Goal: Task Accomplishment & Management: Manage account settings

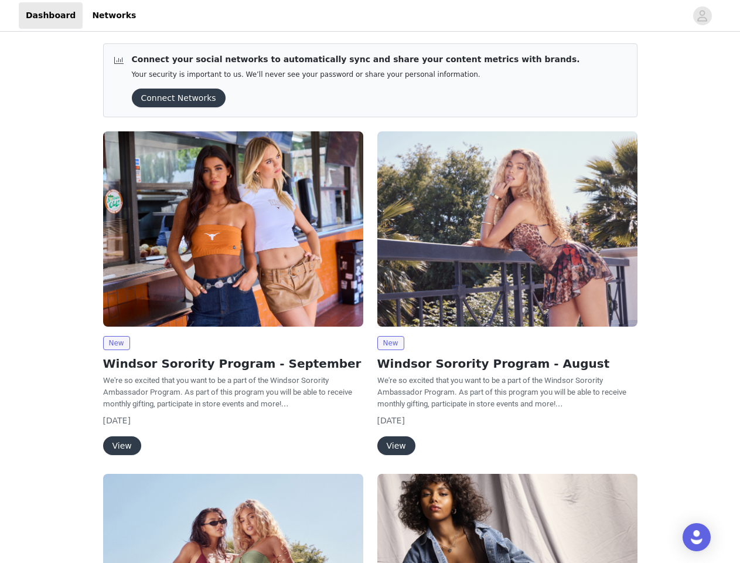
click at [370, 281] on div "New Windsor Sorority Program - August We're so excited that you want to be a pa…" at bounding box center [507, 295] width 274 height 342
click at [370, 16] on div at bounding box center [414, 15] width 543 height 26
click at [703, 16] on icon "avatar" at bounding box center [702, 15] width 11 height 19
click at [175, 98] on div "Connect your social networks to automatically sync and share your content metri…" at bounding box center [370, 445] width 740 height 822
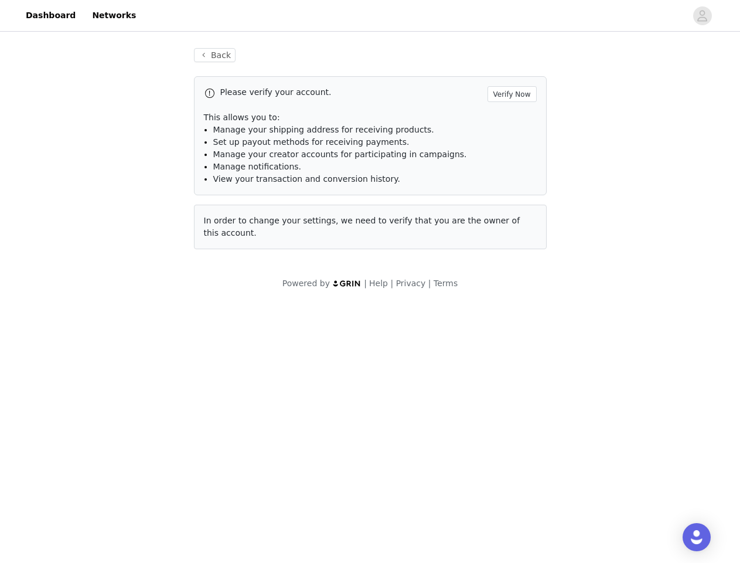
click at [116, 343] on body "Dashboard Networks Back Please verify your account. Verify Now This allows you …" at bounding box center [370, 281] width 740 height 563
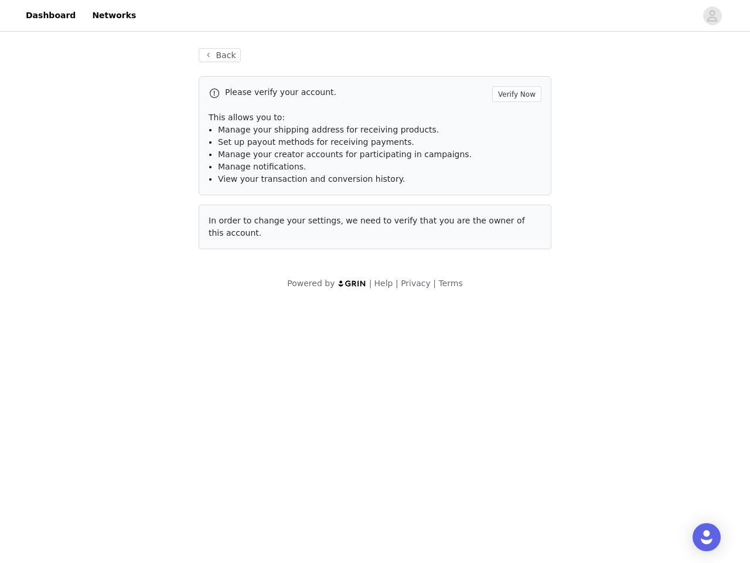
click at [121, 445] on body "Dashboard Networks Back Please verify your account. Verify Now This allows you …" at bounding box center [375, 281] width 750 height 563
click at [507, 229] on div "In order to change your settings, we need to verify that you are the owner of t…" at bounding box center [375, 226] width 353 height 45
click at [390, 343] on body "Dashboard Networks Back Please verify your account. Verify Now This allows you …" at bounding box center [375, 281] width 750 height 563
click at [396, 445] on body "Dashboard Networks Back Please verify your account. Verify Now This allows you …" at bounding box center [375, 281] width 750 height 563
